Goal: Feedback & Contribution: Leave review/rating

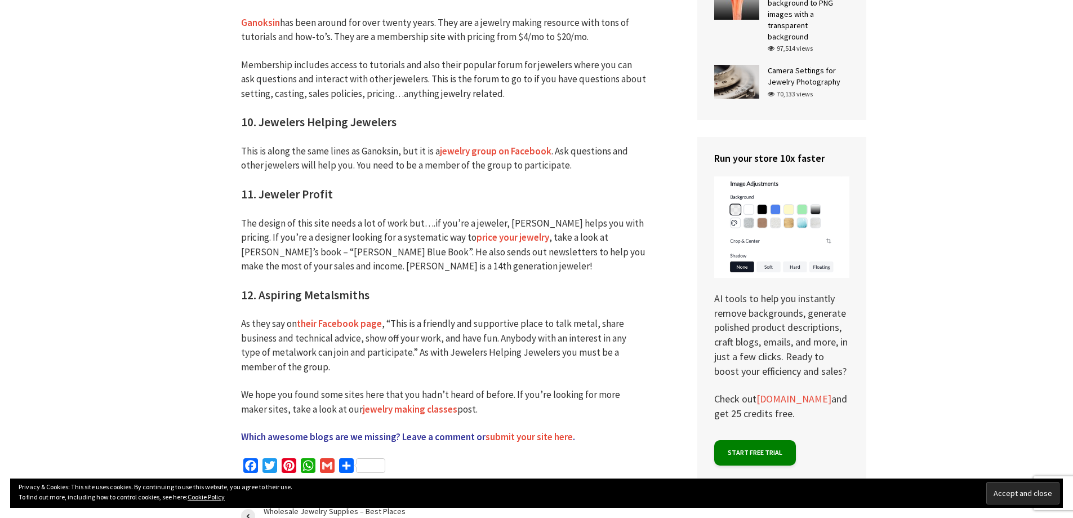
scroll to position [2765, 0]
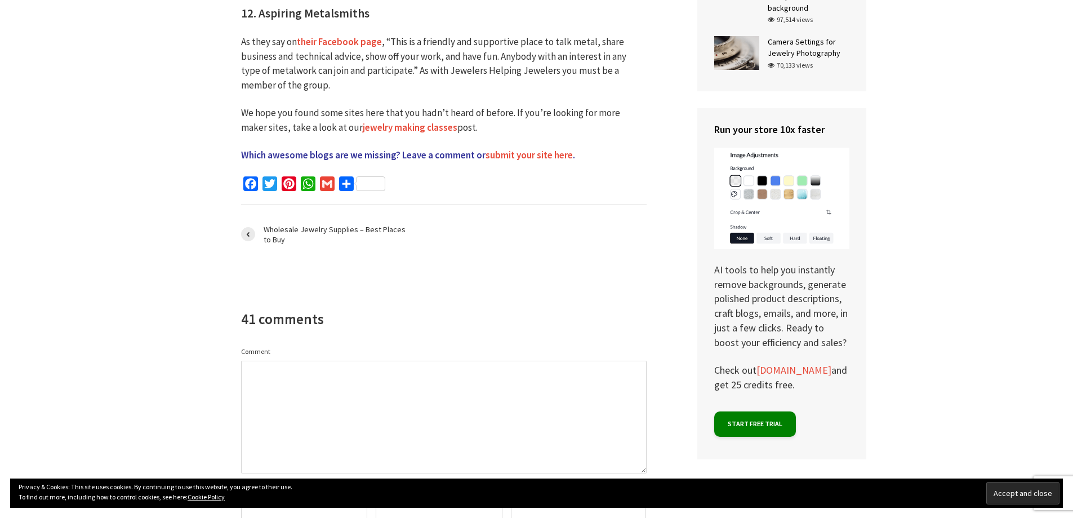
click at [434, 360] on textarea "Comment" at bounding box center [444, 416] width 406 height 113
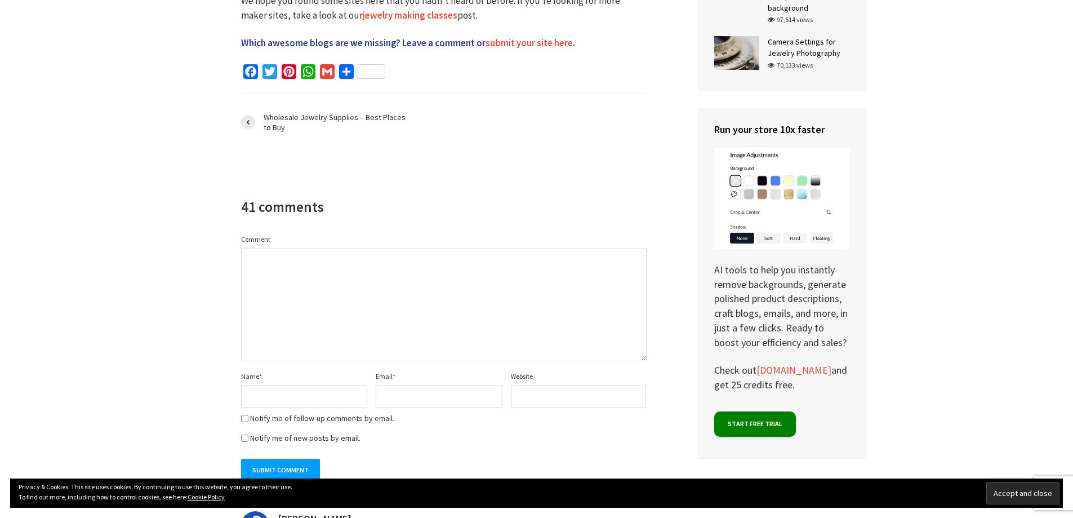
scroll to position [2878, 0]
click at [407, 269] on textarea "Comment" at bounding box center [444, 304] width 406 height 113
paste textarea "Keep up the great work! Thank you so much for sharing a great posts."
type textarea "Keep up the great work! Thank you so much for sharing a great posts."
click at [267, 385] on input "Name *" at bounding box center [304, 396] width 127 height 23
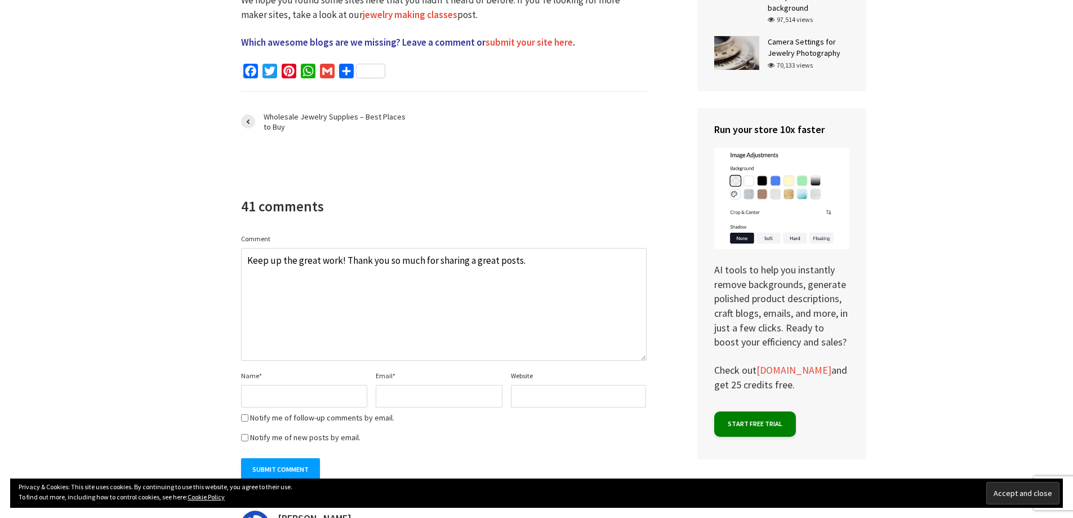
paste input "[PERSON_NAME]"
type input "[PERSON_NAME]"
click at [420, 368] on p "Notify me of follow-up comments by email." at bounding box center [444, 397] width 406 height 59
click at [419, 385] on input "Email *" at bounding box center [439, 396] width 127 height 23
type input "[EMAIL_ADDRESS][DOMAIN_NAME]"
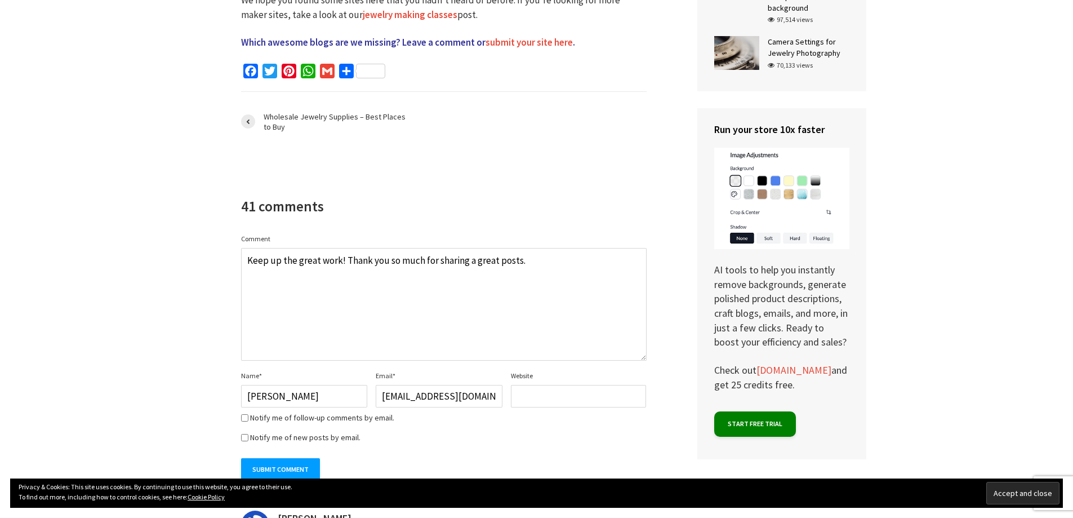
click at [545, 385] on input "Website" at bounding box center [578, 396] width 135 height 23
paste input "[URL][DOMAIN_NAME]"
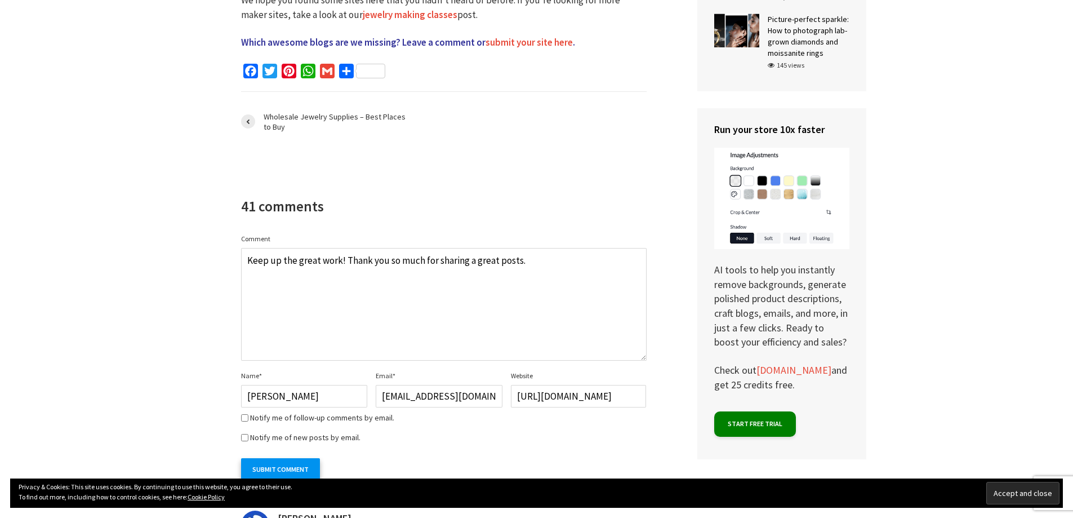
type input "[URL][DOMAIN_NAME]"
click at [269, 458] on input "Submit Comment" at bounding box center [280, 469] width 79 height 23
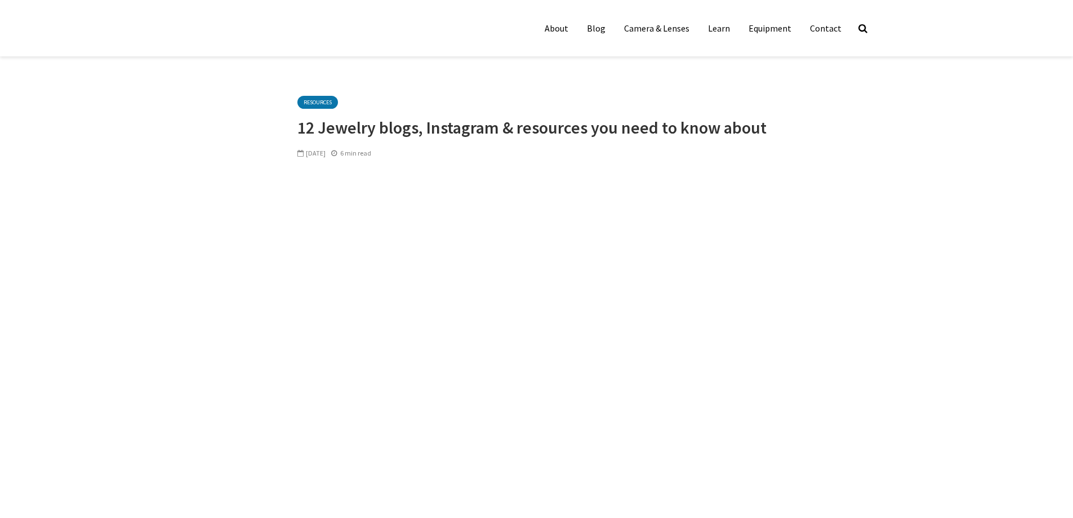
scroll to position [2878, 0]
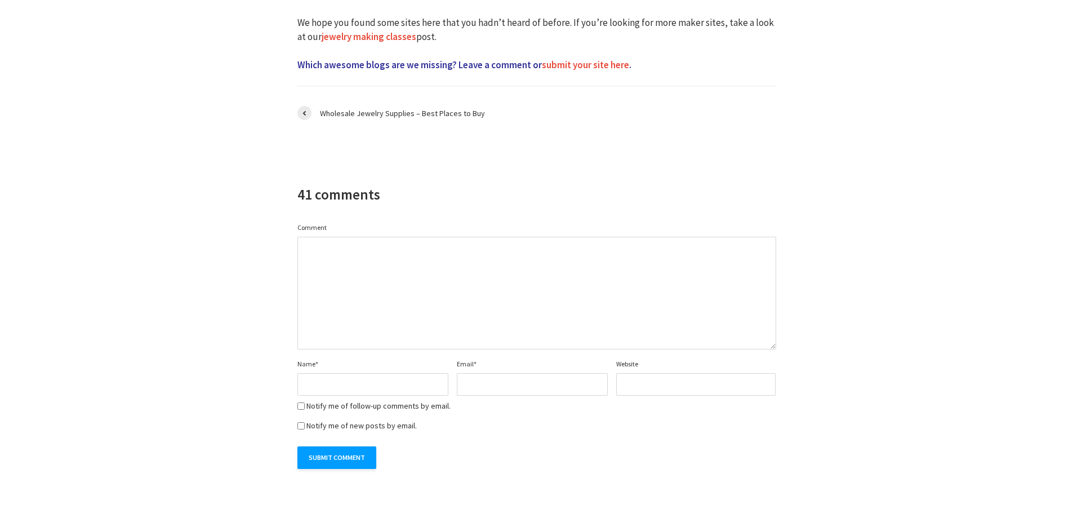
click at [404, 237] on textarea "Comment" at bounding box center [536, 293] width 479 height 113
paste textarea "Keep up the great work! Thank you so much for sharing a great posts."
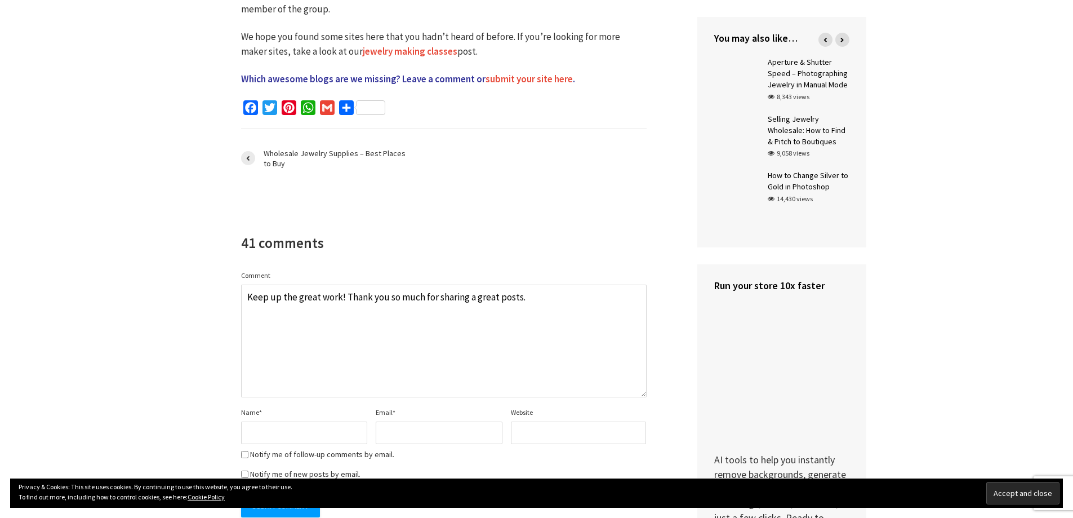
scroll to position [0, 0]
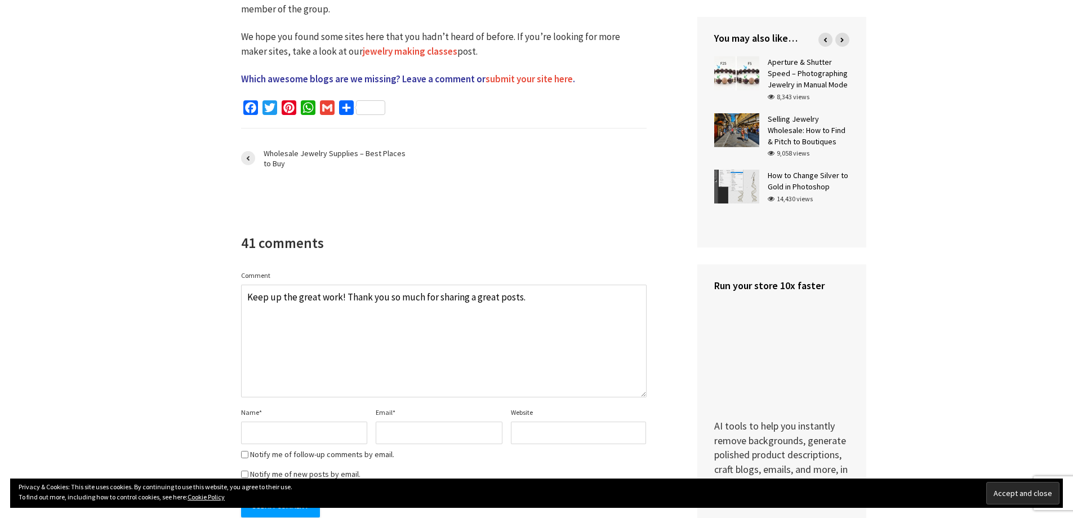
click at [518, 284] on textarea "Keep up the great work! Thank you so much for sharing a great posts." at bounding box center [444, 340] width 406 height 113
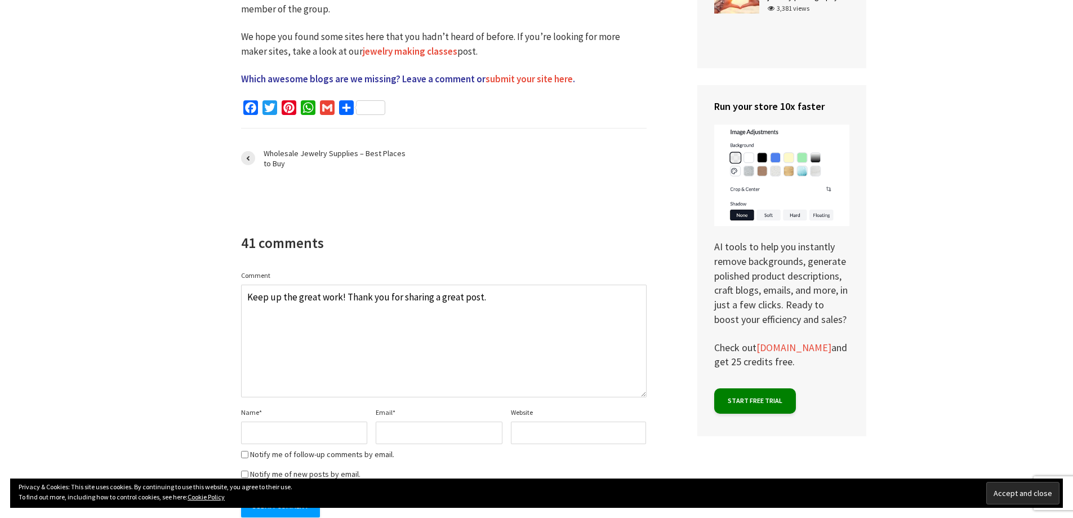
scroll to position [3206, 0]
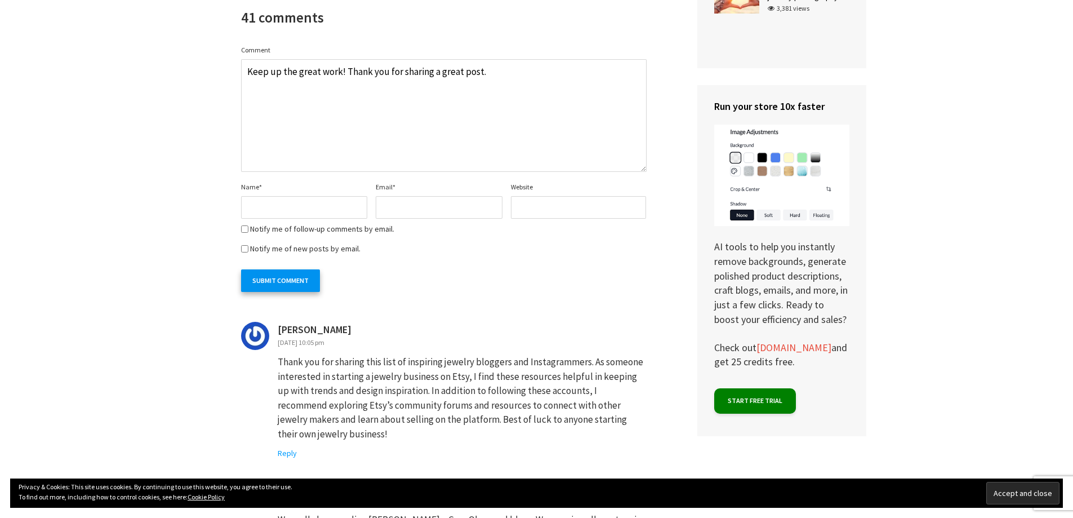
type textarea "Keep up the great work! Thank you for sharing a great post."
click at [282, 269] on input "Submit Comment" at bounding box center [280, 280] width 79 height 23
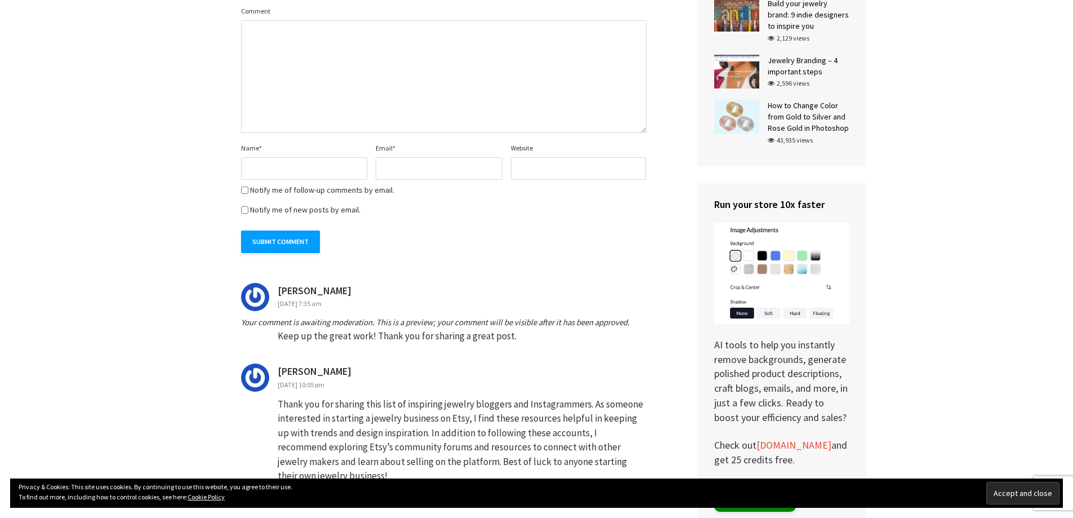
scroll to position [3218, 0]
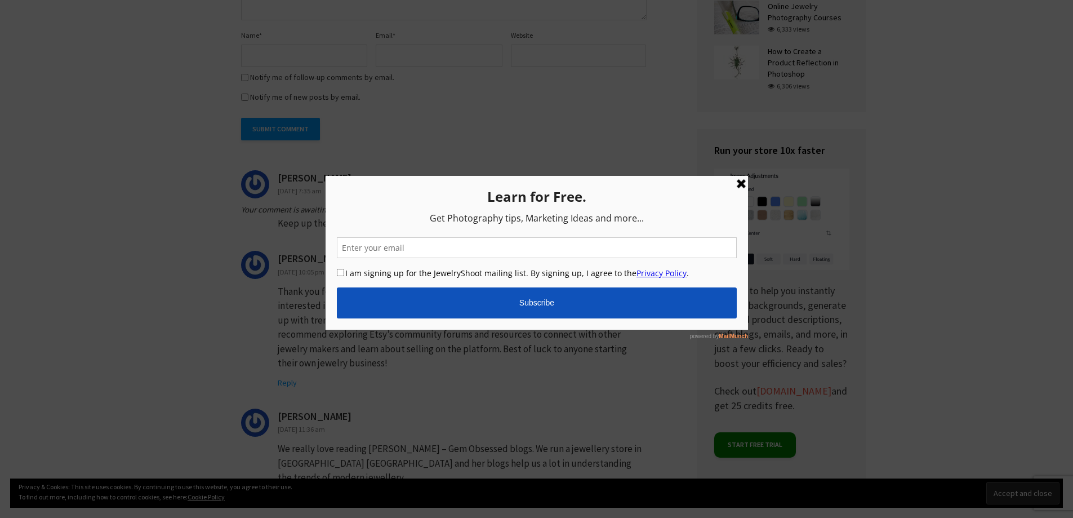
click at [741, 181] on link at bounding box center [741, 184] width 14 height 14
